Goal: Task Accomplishment & Management: Manage account settings

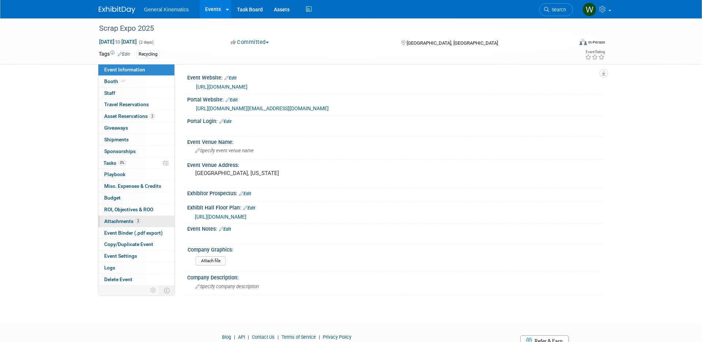
click at [127, 220] on span "Attachments 2" at bounding box center [122, 221] width 37 height 6
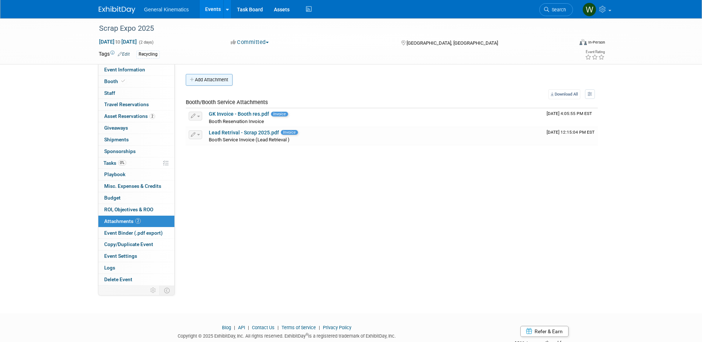
click at [196, 84] on button "Add Attachment" at bounding box center [209, 80] width 47 height 12
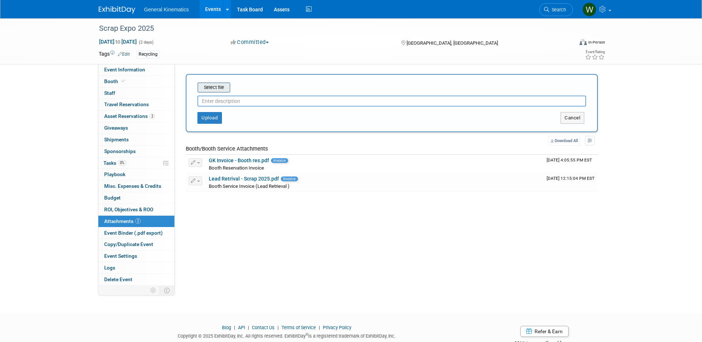
click at [216, 90] on input "file" at bounding box center [186, 87] width 87 height 9
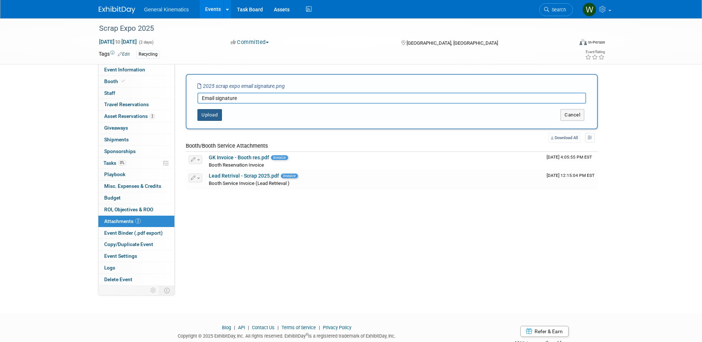
type input "Email signature"
click at [207, 112] on button "Upload" at bounding box center [209, 115] width 25 height 12
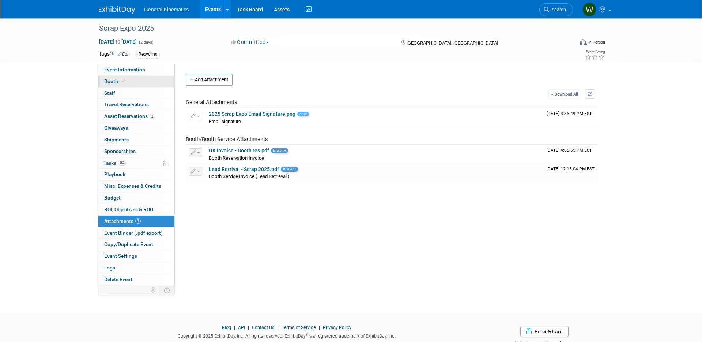
drag, startPoint x: 112, startPoint y: 80, endPoint x: 112, endPoint y: 84, distance: 3.7
click at [112, 80] on span "Booth" at bounding box center [115, 81] width 22 height 6
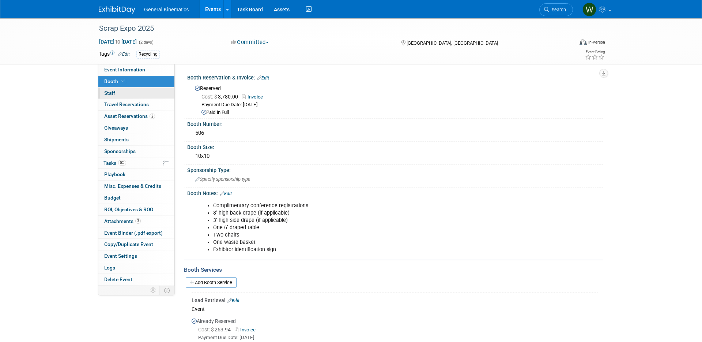
click at [115, 92] on span "Staff 0" at bounding box center [109, 93] width 11 height 6
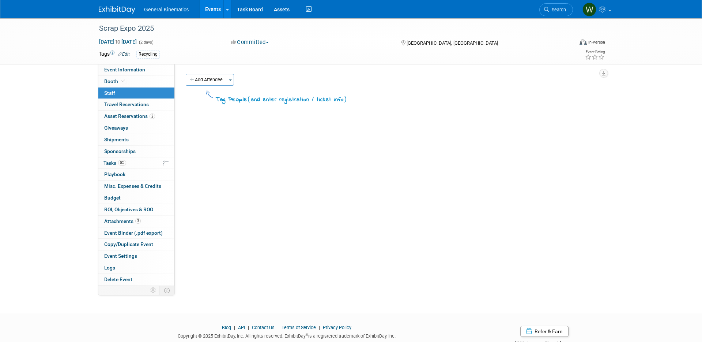
click at [213, 76] on button "Add Attendee" at bounding box center [206, 80] width 41 height 12
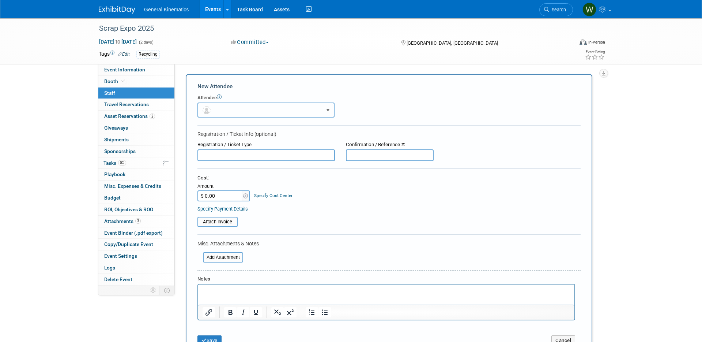
click at [217, 106] on button "button" at bounding box center [265, 109] width 137 height 15
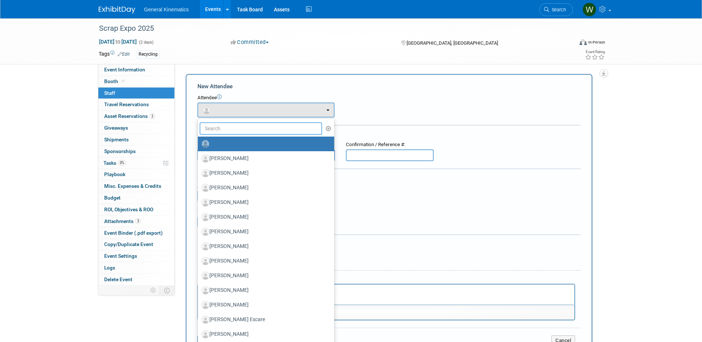
click at [214, 128] on input "text" at bounding box center [261, 128] width 123 height 12
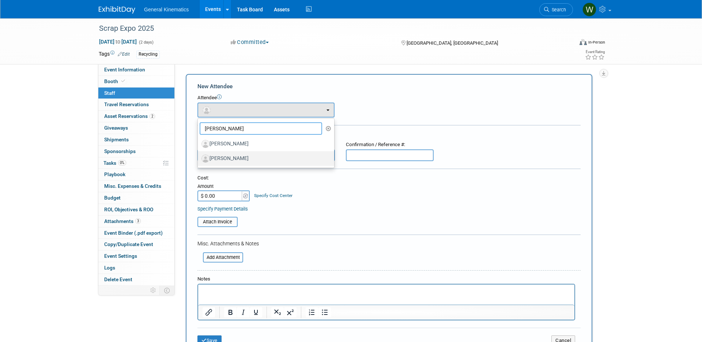
type input "bob"
click at [229, 158] on label "[PERSON_NAME]" at bounding box center [263, 158] width 125 height 12
click at [199, 158] on input "[PERSON_NAME]" at bounding box center [196, 157] width 5 height 5
select select "bd85398a-2727-4beb-8923-45d5360c7163"
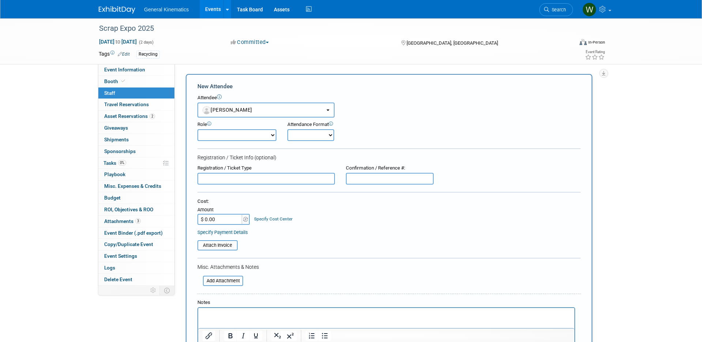
click at [234, 135] on select "Attending Demonstrator Host Marketing/ Executive Planner Presenter Sales Repres…" at bounding box center [236, 135] width 79 height 12
select select "200"
click at [197, 129] on select "Attending Demonstrator Host Marketing/ Executive Planner Presenter Sales Repres…" at bounding box center [236, 135] width 79 height 12
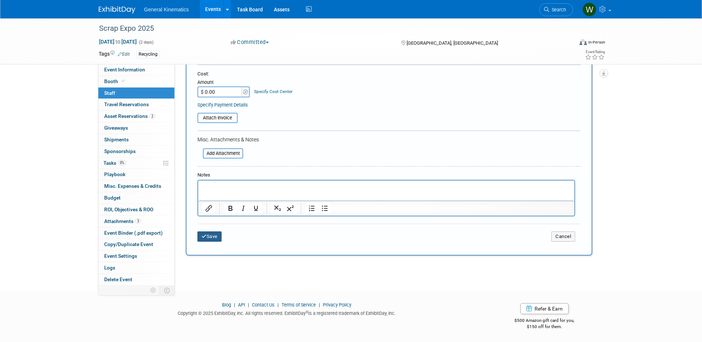
click at [210, 237] on button "Save" at bounding box center [209, 236] width 24 height 10
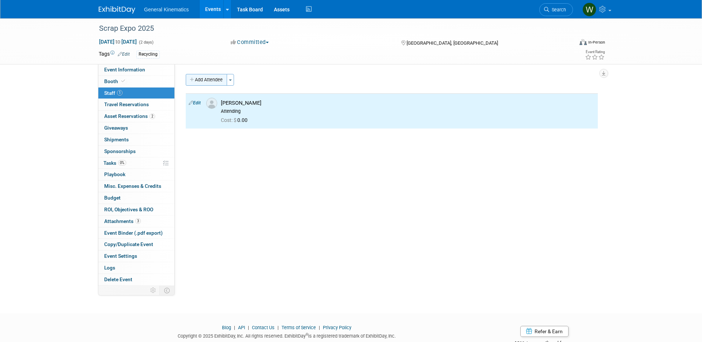
click at [197, 76] on button "Add Attendee" at bounding box center [206, 80] width 41 height 12
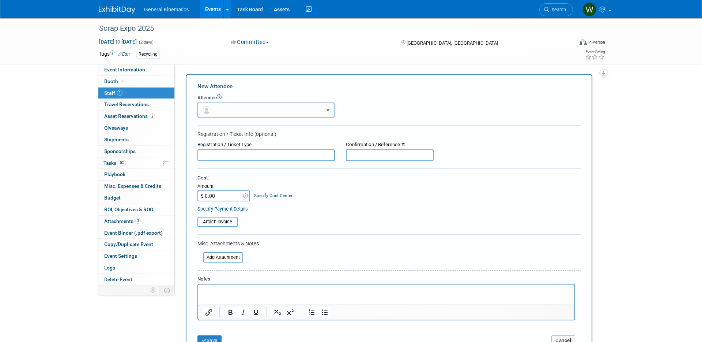
click at [229, 113] on button "button" at bounding box center [265, 109] width 137 height 15
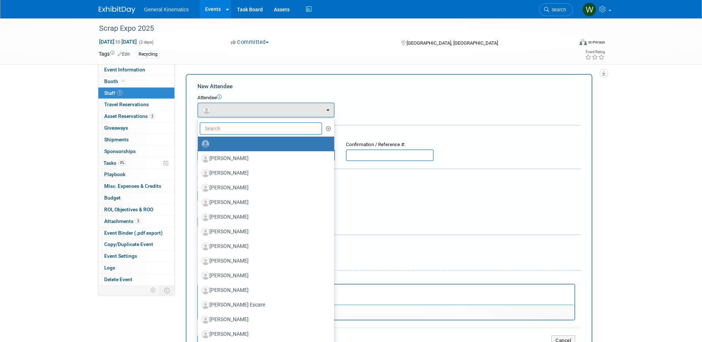
click at [224, 127] on input "text" at bounding box center [261, 128] width 123 height 12
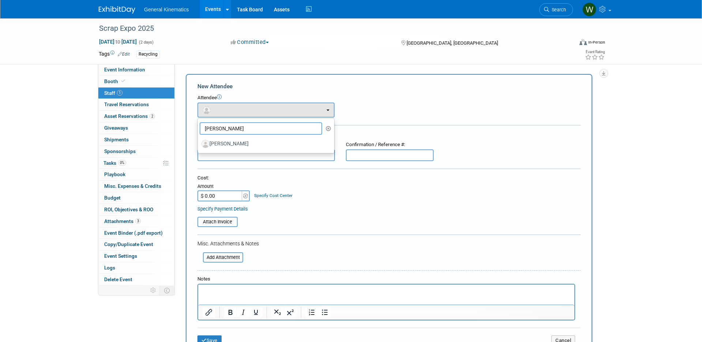
type input "alan"
click at [229, 139] on label "[PERSON_NAME]" at bounding box center [263, 144] width 125 height 12
click at [199, 140] on input "[PERSON_NAME]" at bounding box center [196, 142] width 5 height 5
select select "c7971f36-d38c-4008-8df8-a89ebeadeec8"
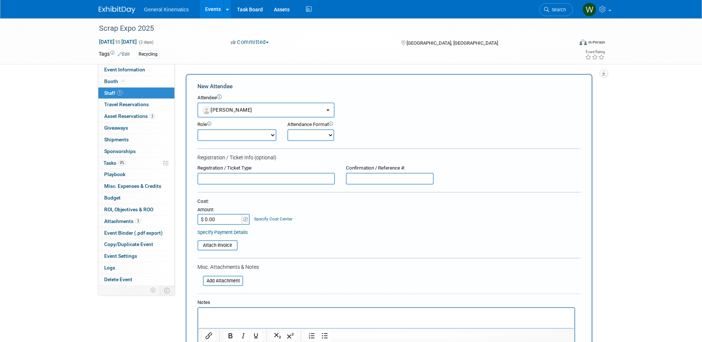
click at [219, 136] on select "Attending Demonstrator Host Marketing/ Executive Planner Presenter Sales Repres…" at bounding box center [236, 135] width 79 height 12
select select "200"
click at [197, 129] on select "Attending Demonstrator Host Marketing/ Executive Planner Presenter Sales Repres…" at bounding box center [236, 135] width 79 height 12
click at [287, 139] on select "Onsite Remote" at bounding box center [310, 135] width 47 height 12
select select "1"
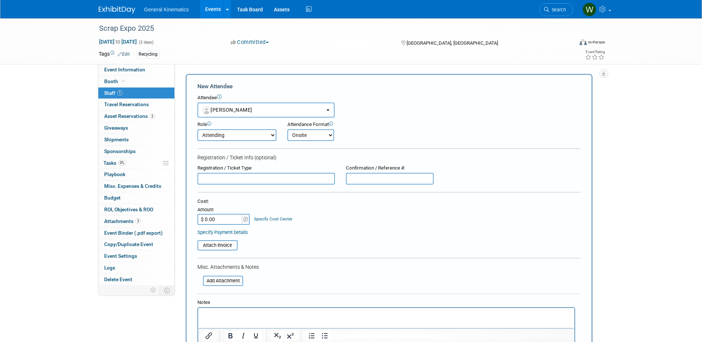
click at [287, 129] on select "Onsite Remote" at bounding box center [310, 135] width 47 height 12
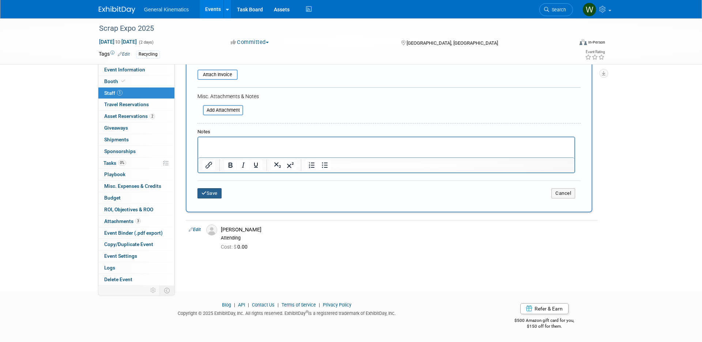
click at [208, 195] on button "Save" at bounding box center [209, 193] width 24 height 10
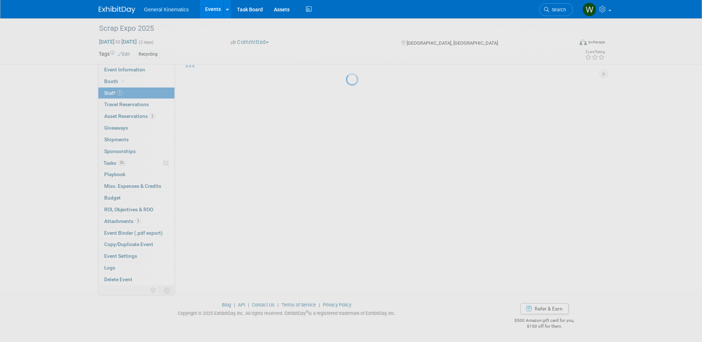
scroll to position [23, 0]
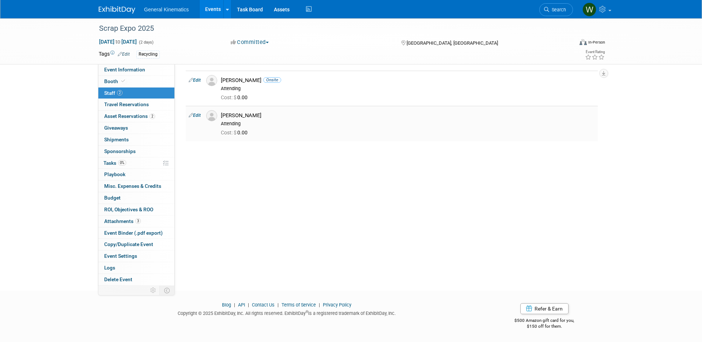
click at [194, 114] on link "Edit" at bounding box center [195, 115] width 12 height 5
select select "bd85398a-2727-4beb-8923-45d5360c7163"
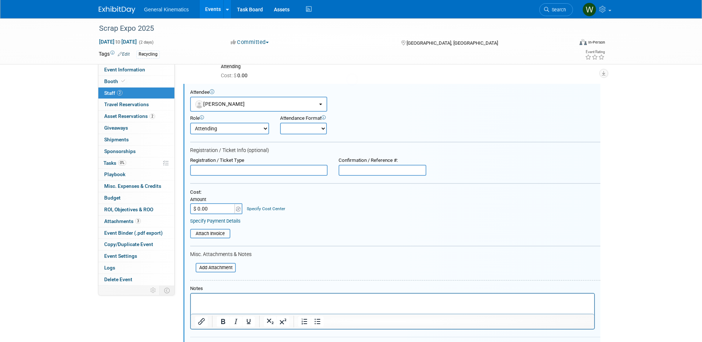
scroll to position [45, 0]
click at [282, 129] on select "Onsite Remote" at bounding box center [303, 128] width 47 height 12
select select "1"
click at [280, 122] on select "Onsite Remote" at bounding box center [303, 128] width 47 height 12
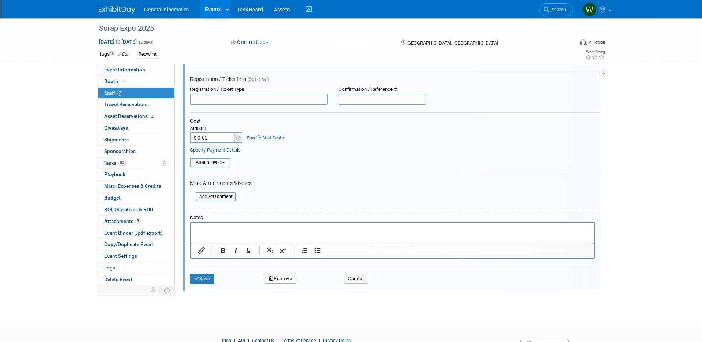
scroll to position [151, 0]
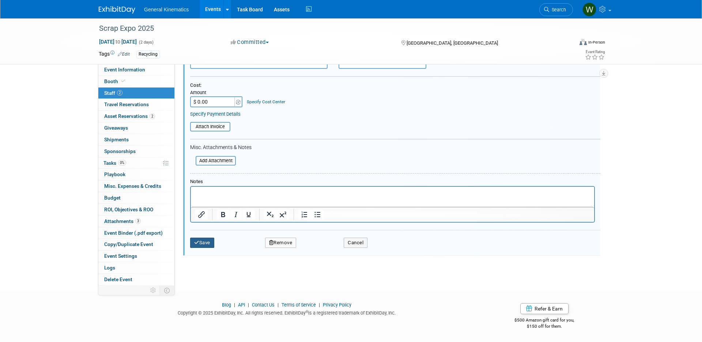
click at [203, 243] on button "Save" at bounding box center [202, 242] width 24 height 10
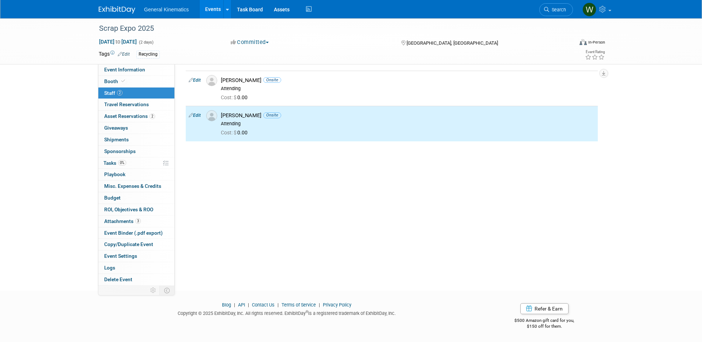
scroll to position [0, 0]
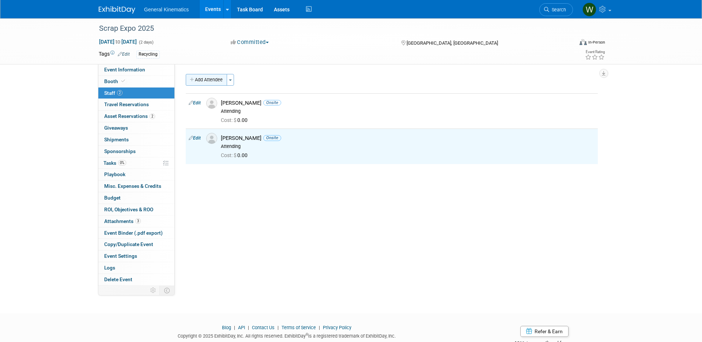
click at [207, 77] on button "Add Attendee" at bounding box center [206, 80] width 41 height 12
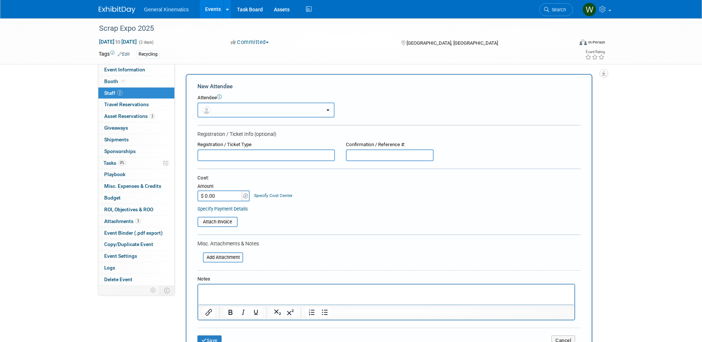
click at [222, 108] on button "button" at bounding box center [265, 109] width 137 height 15
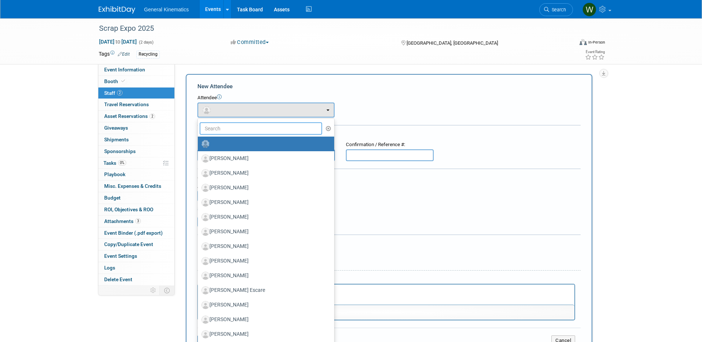
click at [223, 125] on input "text" at bounding box center [261, 128] width 123 height 12
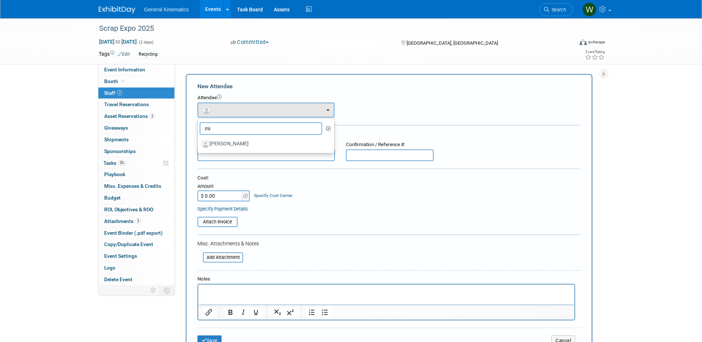
type input "m"
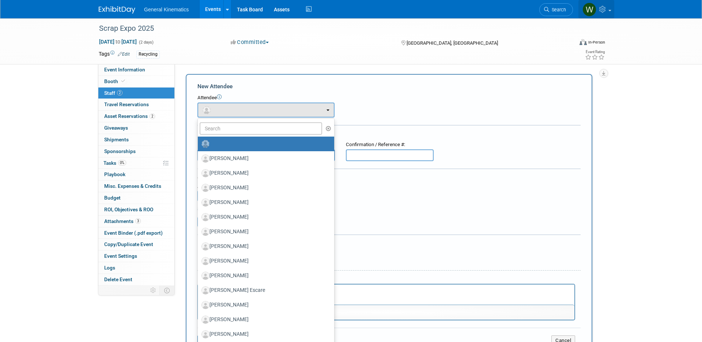
click at [605, 9] on icon at bounding box center [603, 9] width 8 height 7
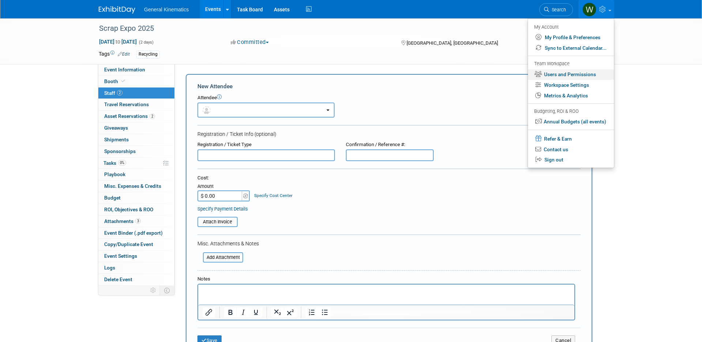
click at [581, 72] on link "Users and Permissions" at bounding box center [571, 74] width 86 height 11
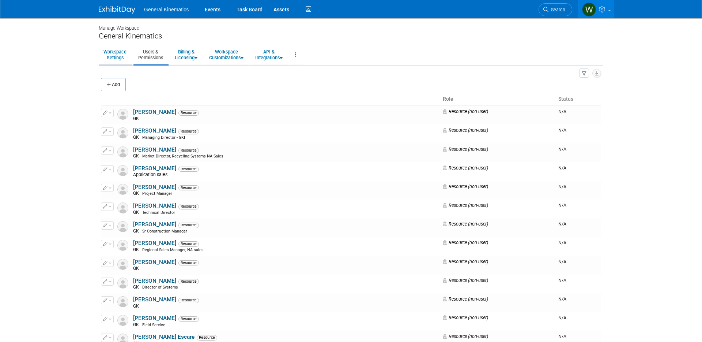
click at [118, 54] on link "Workspace Settings" at bounding box center [115, 55] width 33 height 18
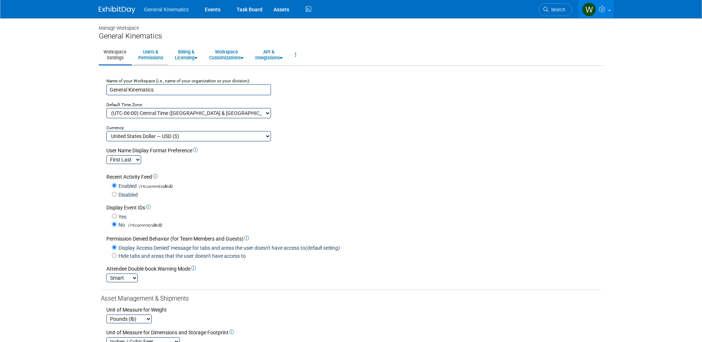
click at [158, 52] on link "Users & Permissions" at bounding box center [150, 55] width 34 height 18
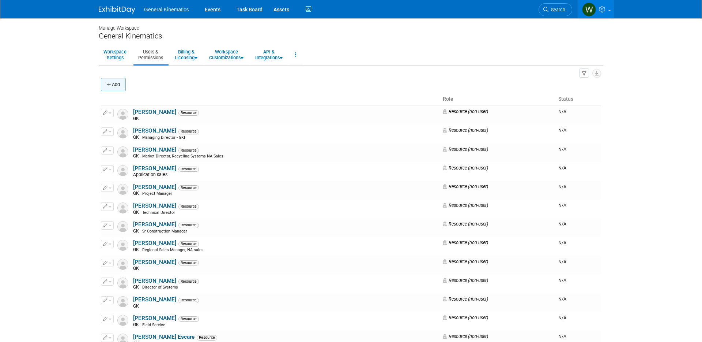
click at [120, 85] on button "Add" at bounding box center [113, 84] width 25 height 13
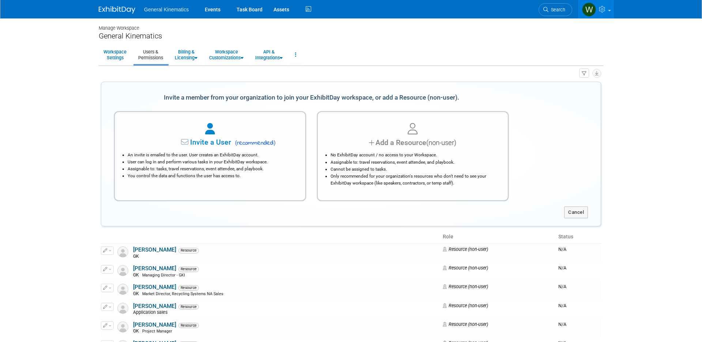
click at [384, 146] on div "Add a Resource (non-user)" at bounding box center [413, 142] width 172 height 11
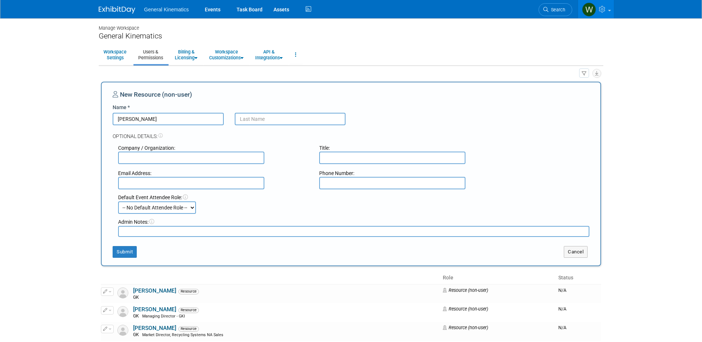
type input "Michael"
click at [285, 119] on input "text" at bounding box center [290, 119] width 111 height 12
type input "Cothran"
click at [174, 158] on input "text" at bounding box center [191, 157] width 146 height 12
type input "GK"
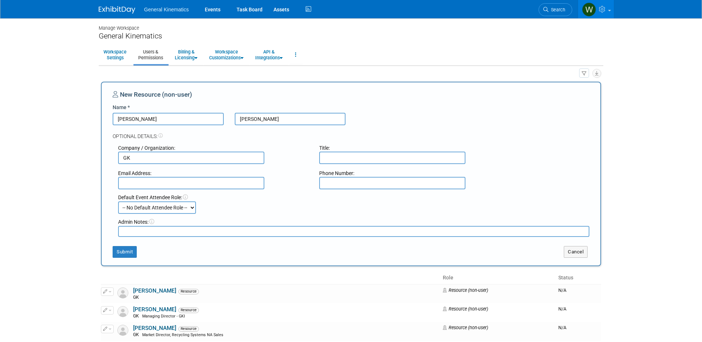
click at [331, 158] on input "text" at bounding box center [392, 157] width 146 height 12
type input "Sales"
click at [179, 184] on input "text" at bounding box center [191, 183] width 146 height 12
paste input "mcothran@generalkinematics.com"
type input "mcothran@generalkinematics.com"
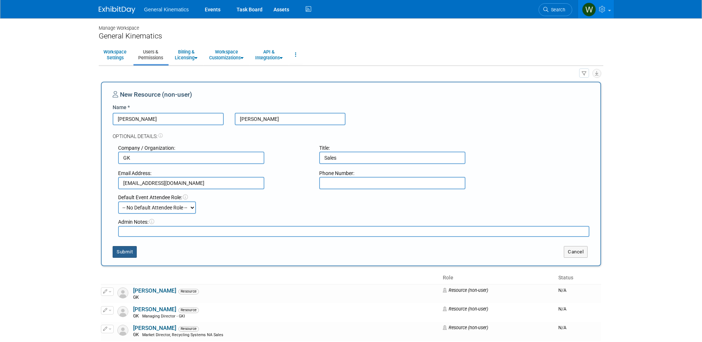
click at [128, 251] on button "Submit" at bounding box center [125, 252] width 24 height 12
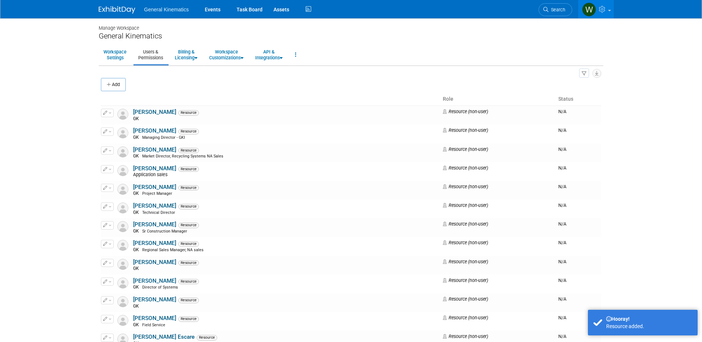
click at [127, 11] on img at bounding box center [117, 9] width 37 height 7
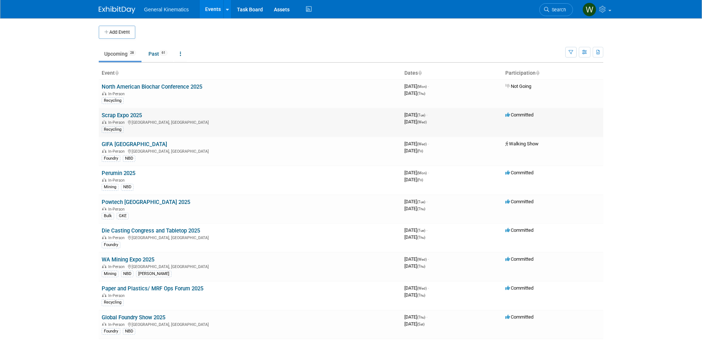
drag, startPoint x: 119, startPoint y: 115, endPoint x: 128, endPoint y: 120, distance: 10.0
click at [119, 115] on link "Scrap Expo 2025" at bounding box center [122, 115] width 40 height 7
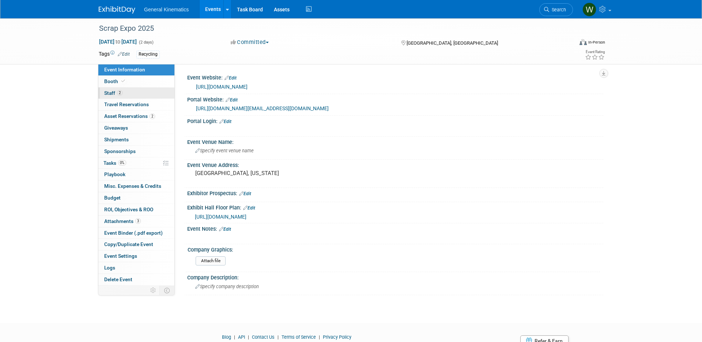
click at [125, 93] on link "2 Staff 2" at bounding box center [136, 92] width 76 height 11
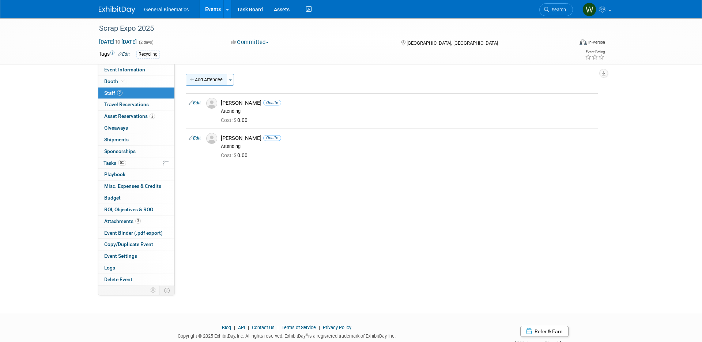
click at [217, 81] on button "Add Attendee" at bounding box center [206, 80] width 41 height 12
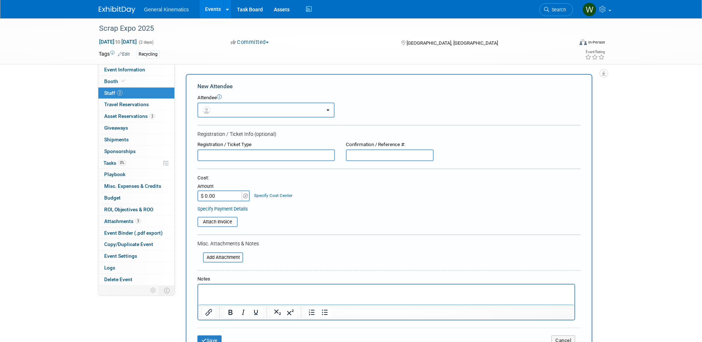
click at [226, 111] on button "button" at bounding box center [265, 109] width 137 height 15
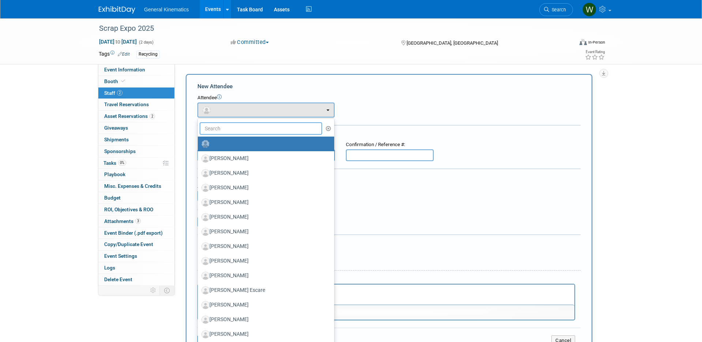
click at [238, 128] on input "text" at bounding box center [261, 128] width 123 height 12
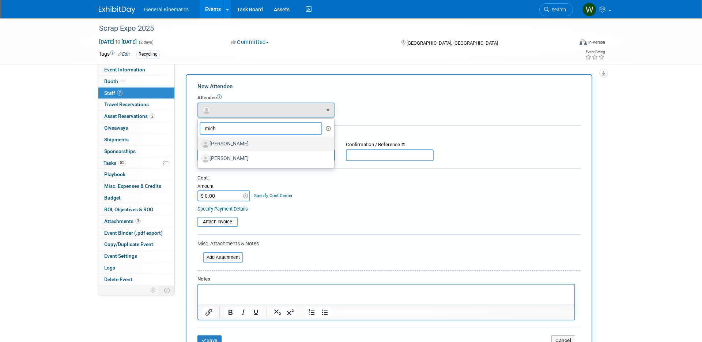
type input "mich"
click at [240, 145] on label "[PERSON_NAME]" at bounding box center [263, 144] width 125 height 12
click at [199, 145] on input "[PERSON_NAME]" at bounding box center [196, 142] width 5 height 5
select select "08630527-75c1-41a9-bf3d-f76d347d429d"
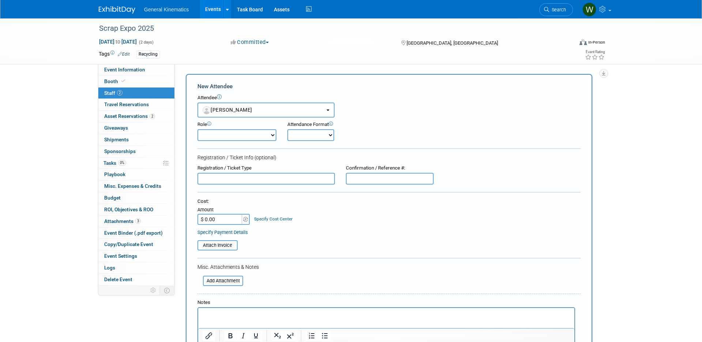
click at [242, 134] on select "Attending Demonstrator Host Marketing/ Executive Planner Presenter Sales Repres…" at bounding box center [236, 135] width 79 height 12
select select "200"
click at [197, 129] on select "Attending Demonstrator Host Marketing/ Executive Planner Presenter Sales Repres…" at bounding box center [236, 135] width 79 height 12
click at [293, 137] on select "Onsite Remote" at bounding box center [310, 135] width 47 height 12
select select "1"
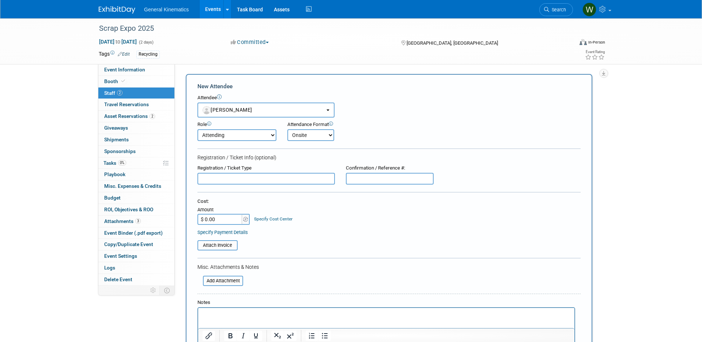
click at [287, 129] on select "Onsite Remote" at bounding box center [310, 135] width 47 height 12
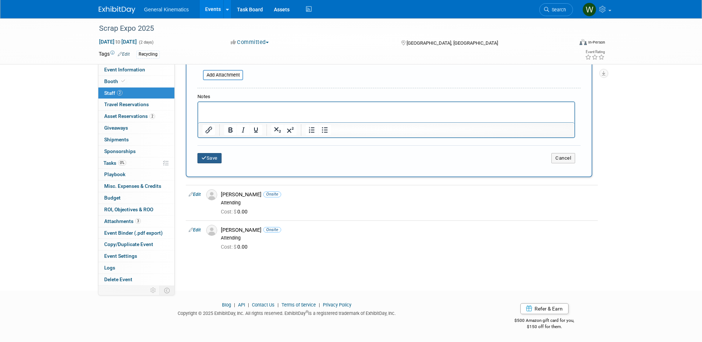
click at [214, 158] on button "Save" at bounding box center [209, 158] width 24 height 10
